Goal: Transaction & Acquisition: Purchase product/service

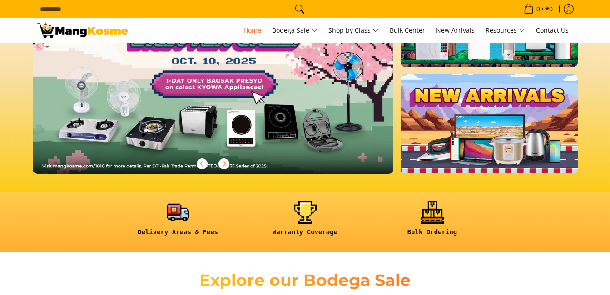
scroll to position [45, 0]
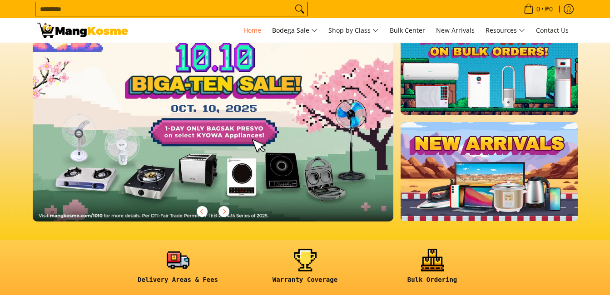
click at [239, 135] on link at bounding box center [228, 126] width 390 height 220
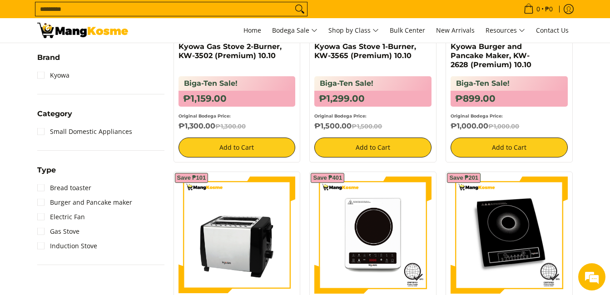
scroll to position [454, 0]
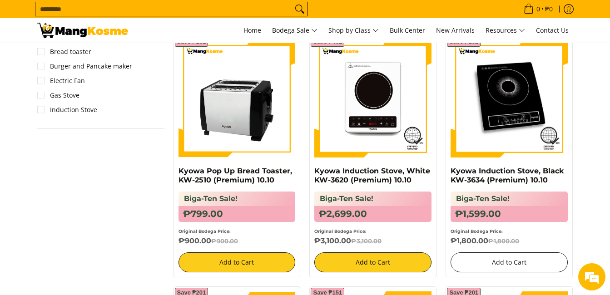
click at [521, 265] on button "Add to Cart" at bounding box center [509, 263] width 117 height 20
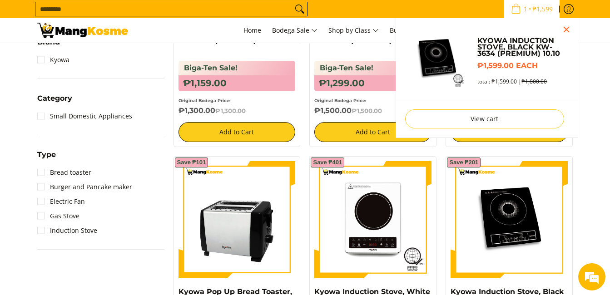
scroll to position [315, 0]
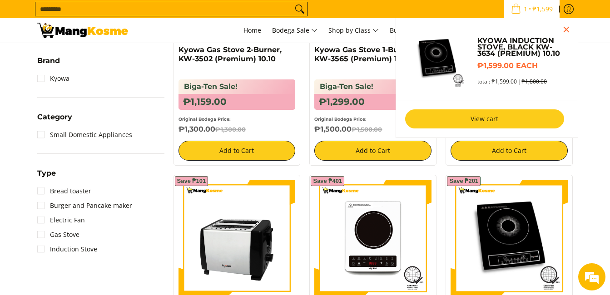
click at [494, 117] on link "View cart" at bounding box center [484, 118] width 159 height 19
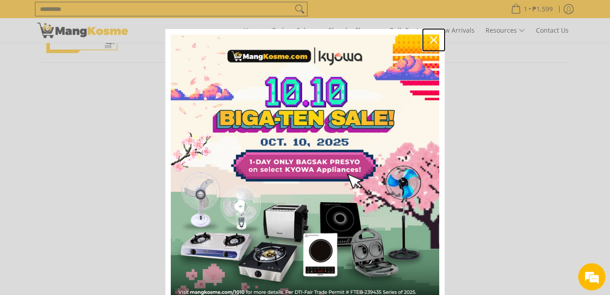
click at [430, 37] on icon "close icon" at bounding box center [433, 39] width 7 height 7
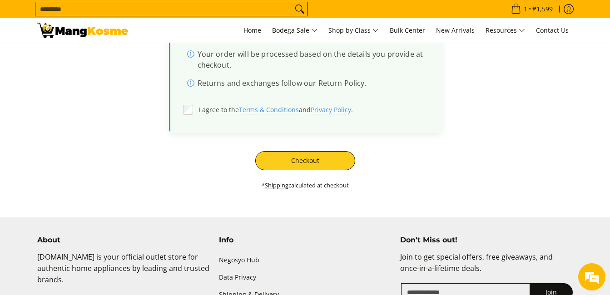
scroll to position [318, 0]
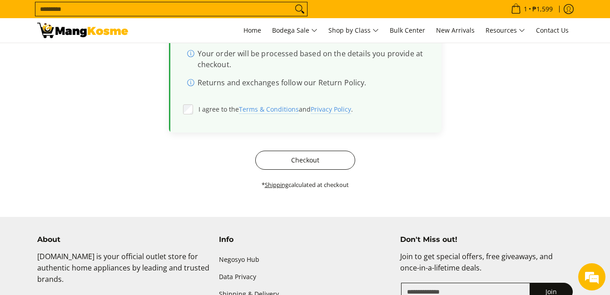
click at [330, 166] on button "Checkout" at bounding box center [305, 160] width 100 height 19
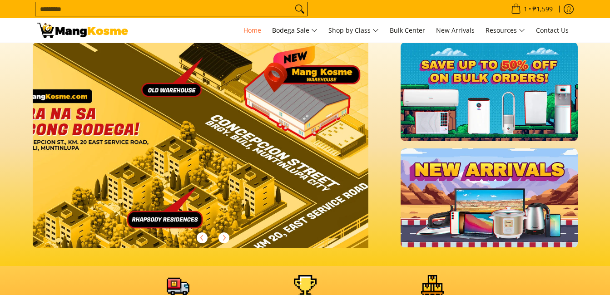
scroll to position [45, 0]
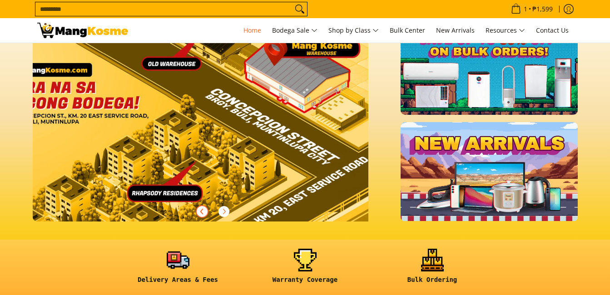
click at [200, 212] on icon "Previous" at bounding box center [201, 211] width 2 height 5
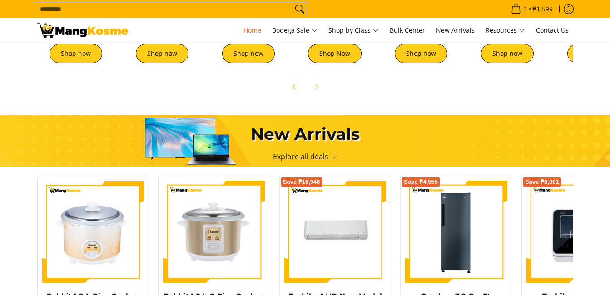
scroll to position [363, 0]
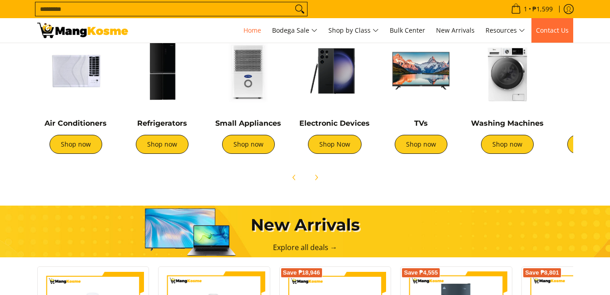
click at [557, 22] on link "Contact Us" at bounding box center [552, 30] width 42 height 25
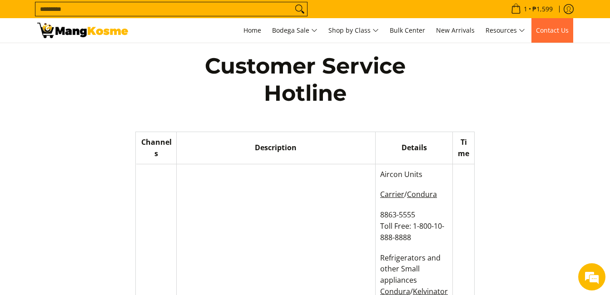
click at [562, 31] on span "Contact Us" at bounding box center [552, 30] width 33 height 9
